Goal: Book appointment/travel/reservation

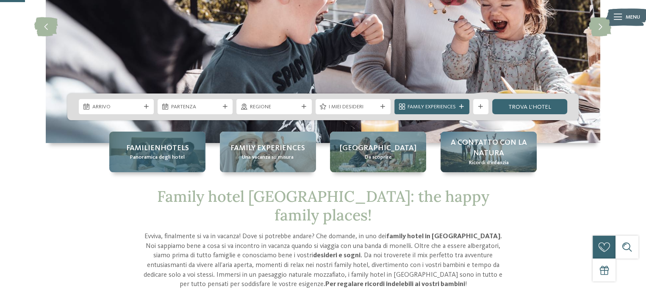
click at [159, 160] on span "Panoramica degli hotel" at bounding box center [157, 158] width 55 height 8
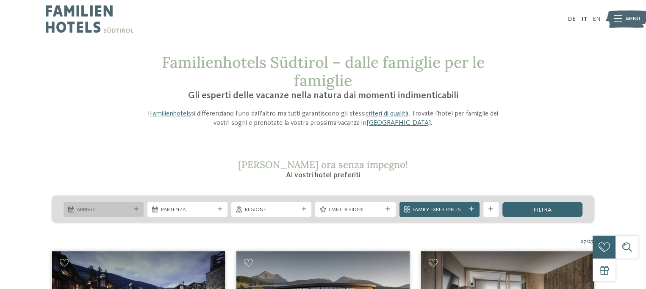
click at [127, 212] on span "Arrivo" at bounding box center [103, 210] width 53 height 8
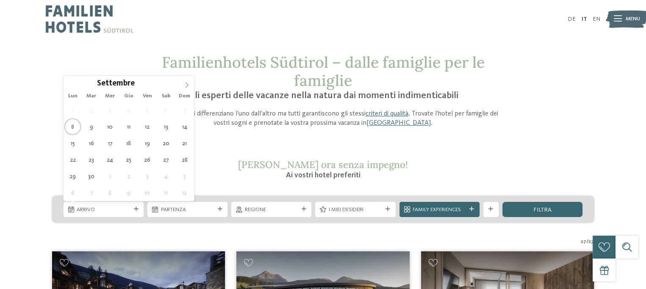
click at [186, 88] on span at bounding box center [187, 83] width 14 height 14
type input "****"
click at [186, 88] on span at bounding box center [187, 83] width 14 height 14
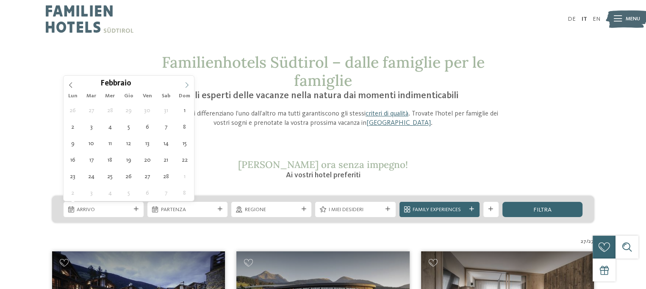
click at [186, 88] on span at bounding box center [187, 83] width 14 height 14
type div "22.02.2026"
type input "****"
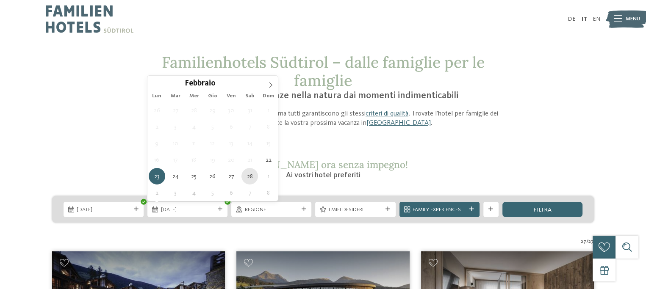
type div "28.02.2026"
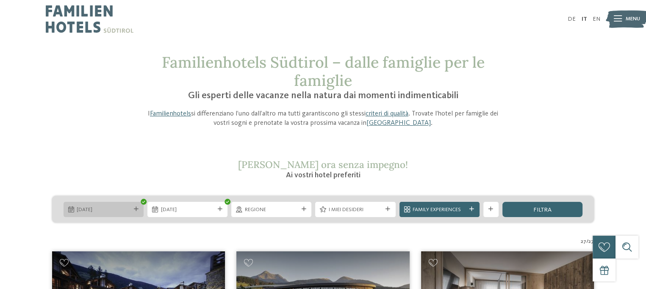
click at [95, 212] on span "22.02.2026" at bounding box center [103, 210] width 53 height 8
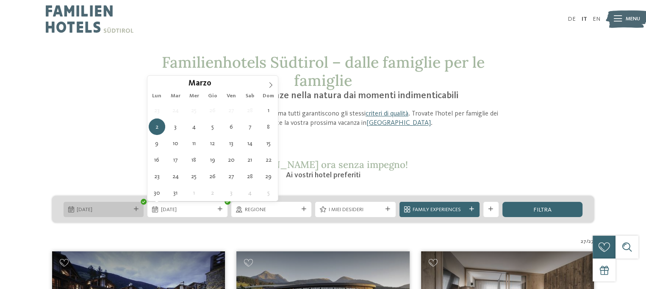
click at [114, 210] on span "01.03.2026" at bounding box center [103, 210] width 53 height 8
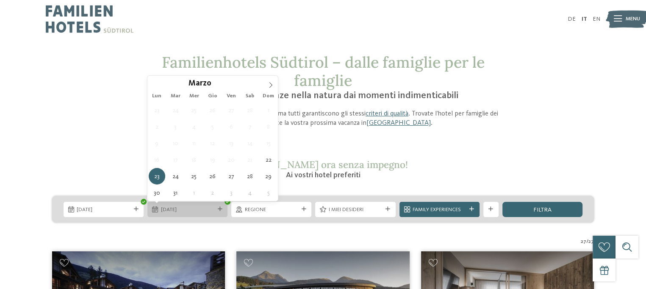
click at [183, 210] on span "23.03.2026" at bounding box center [187, 210] width 53 height 8
click at [271, 83] on icon at bounding box center [271, 85] width 6 height 6
click at [151, 88] on div "Marzo ****" at bounding box center [212, 83] width 130 height 14
click at [152, 88] on div "Marzo ****" at bounding box center [212, 83] width 130 height 14
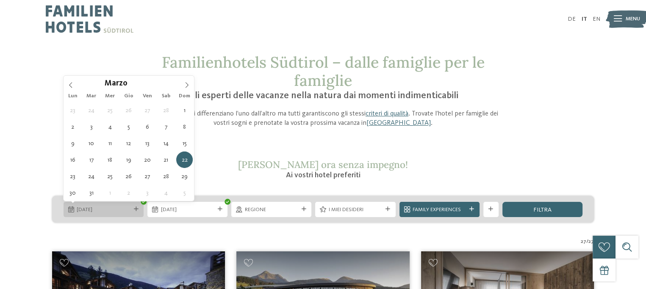
click at [95, 213] on span "22.03.2026" at bounding box center [103, 210] width 53 height 8
click at [76, 85] on span at bounding box center [71, 83] width 14 height 14
type div "22.02.2026"
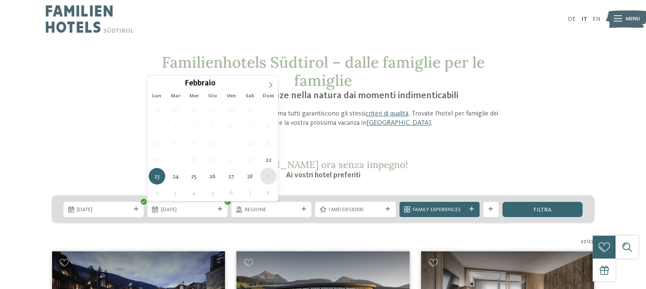
type div "01.03.2026"
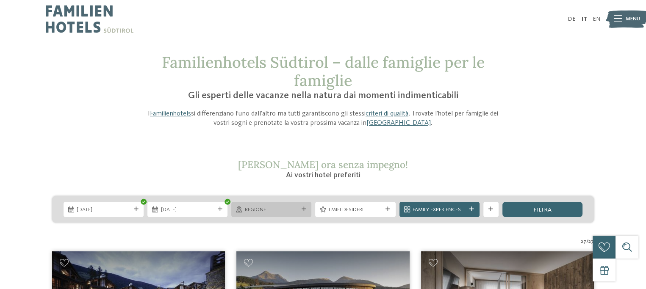
click at [305, 211] on icon at bounding box center [304, 209] width 5 height 5
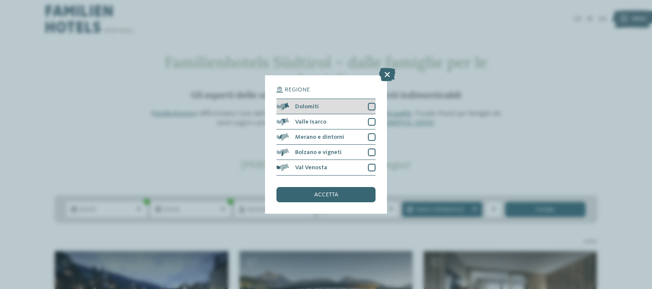
click at [374, 105] on div at bounding box center [372, 107] width 8 height 8
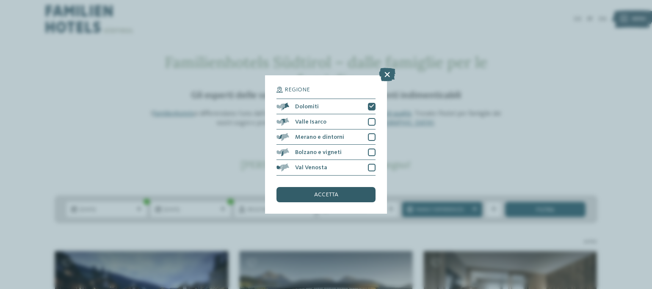
click at [331, 191] on div "accetta" at bounding box center [326, 194] width 99 height 15
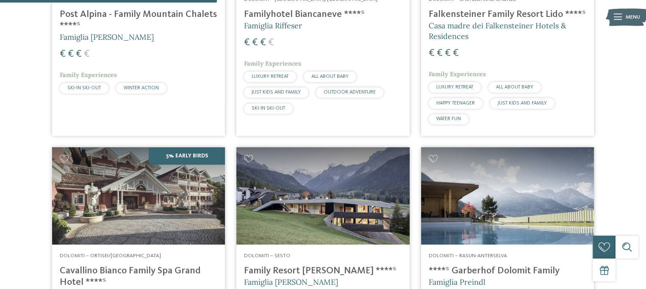
scroll to position [403, 0]
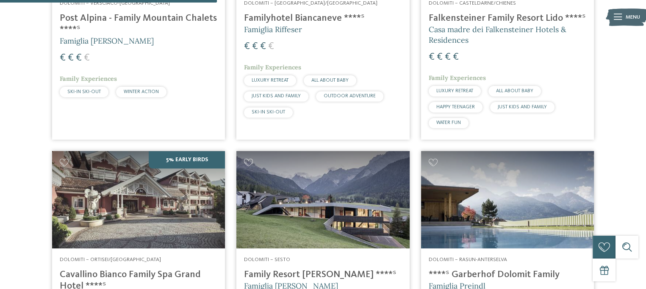
click at [501, 178] on img at bounding box center [507, 199] width 173 height 97
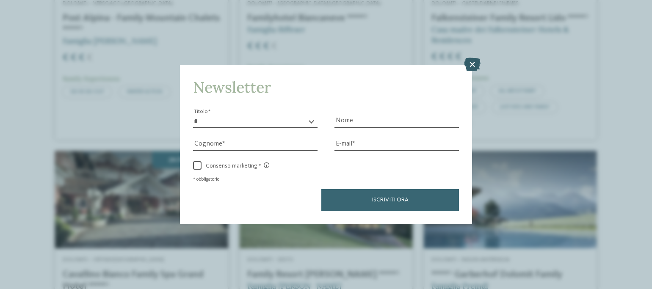
click at [472, 66] on icon at bounding box center [472, 65] width 17 height 14
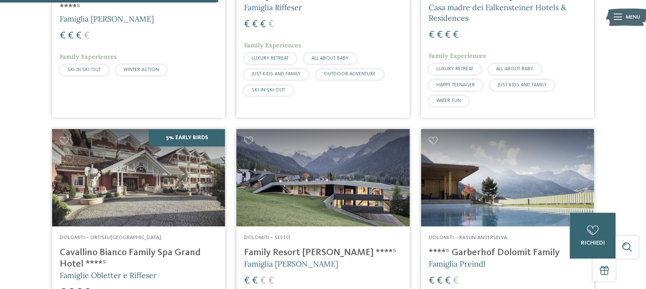
scroll to position [446, 0]
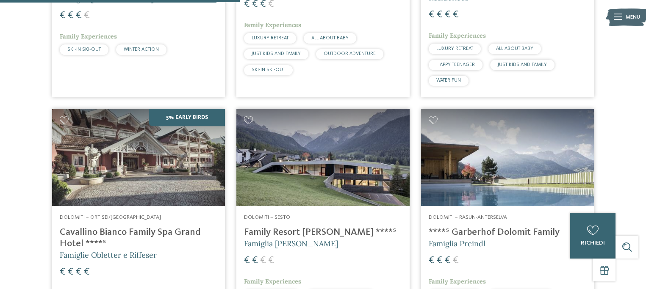
click at [332, 175] on img at bounding box center [322, 157] width 173 height 97
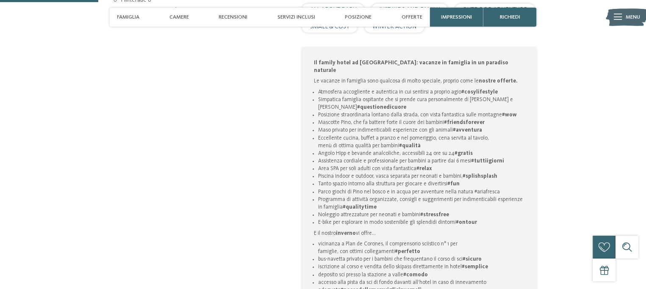
scroll to position [460, 0]
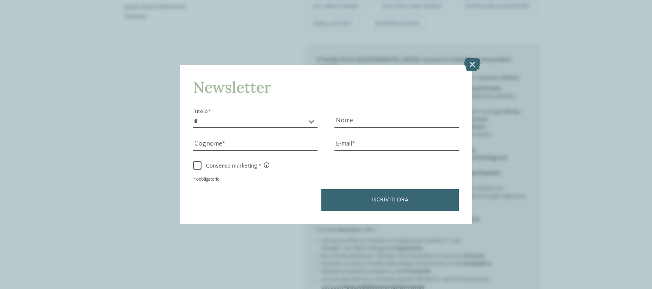
drag, startPoint x: 646, startPoint y: 14, endPoint x: 611, endPoint y: 45, distance: 46.8
click at [474, 58] on icon at bounding box center [472, 65] width 17 height 14
